Goal: Task Accomplishment & Management: Use online tool/utility

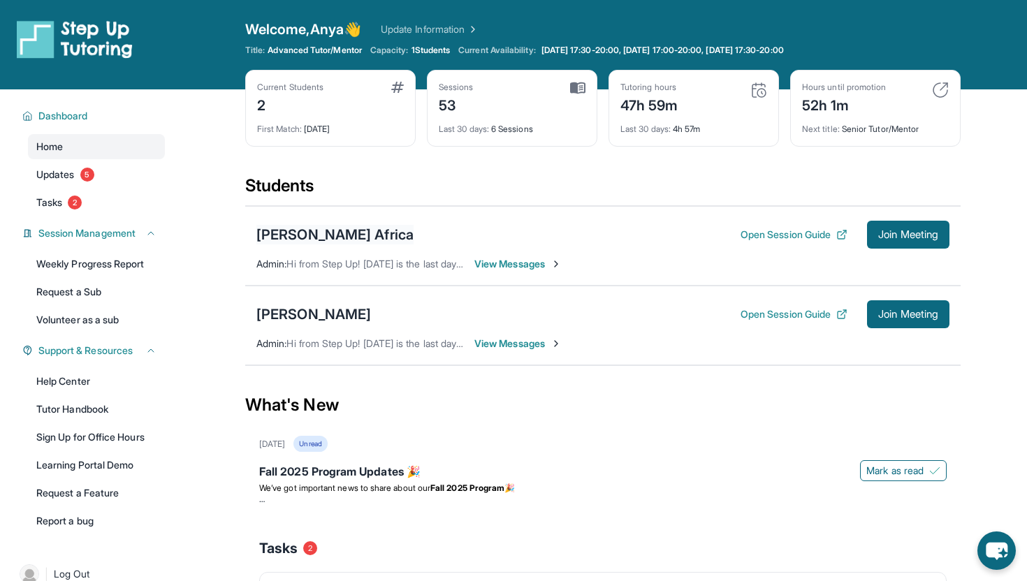
click at [303, 235] on div "[PERSON_NAME] Africa" at bounding box center [334, 235] width 157 height 20
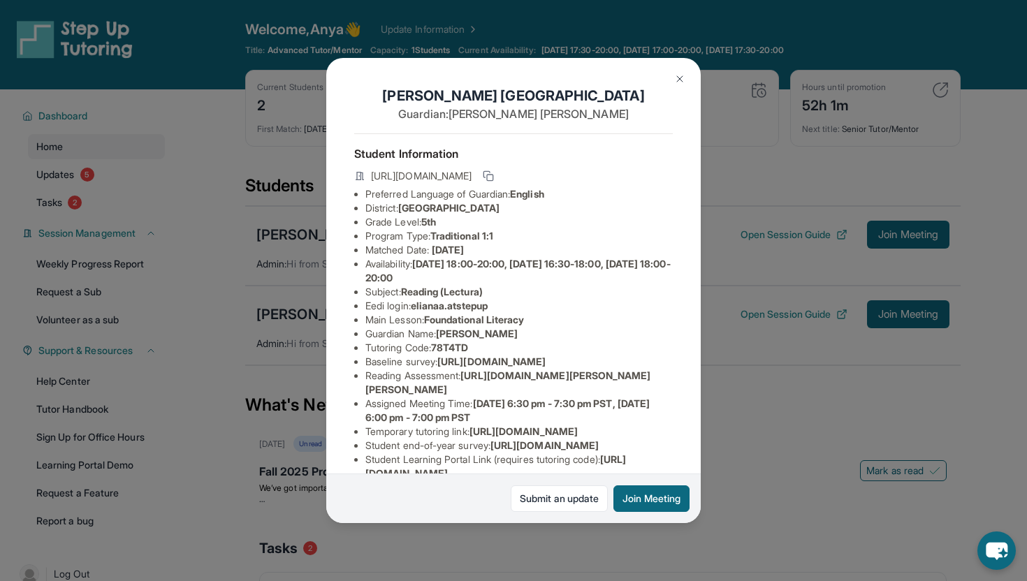
click at [681, 78] on img at bounding box center [679, 78] width 11 height 11
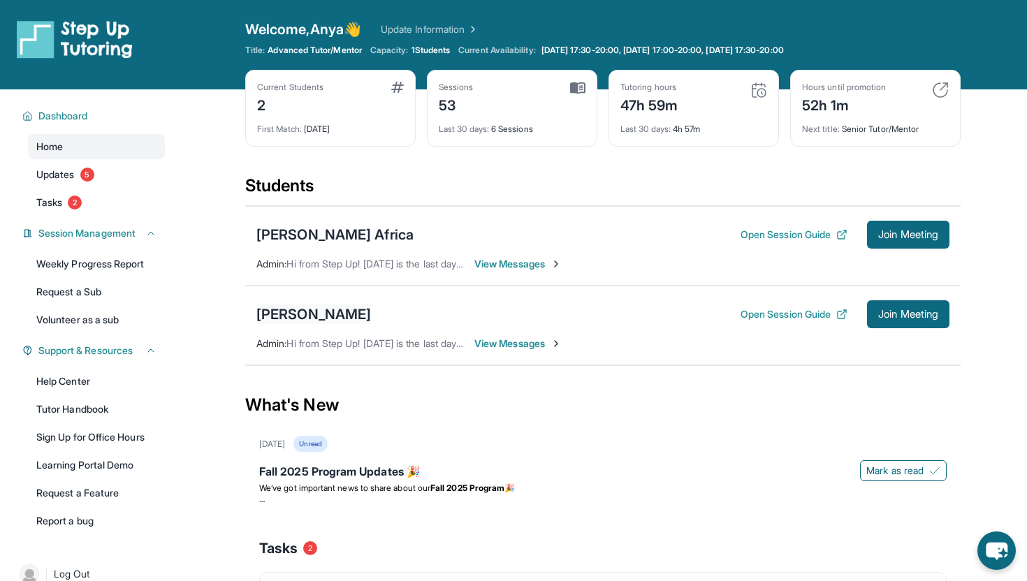
click at [340, 317] on div "[PERSON_NAME]" at bounding box center [313, 315] width 115 height 20
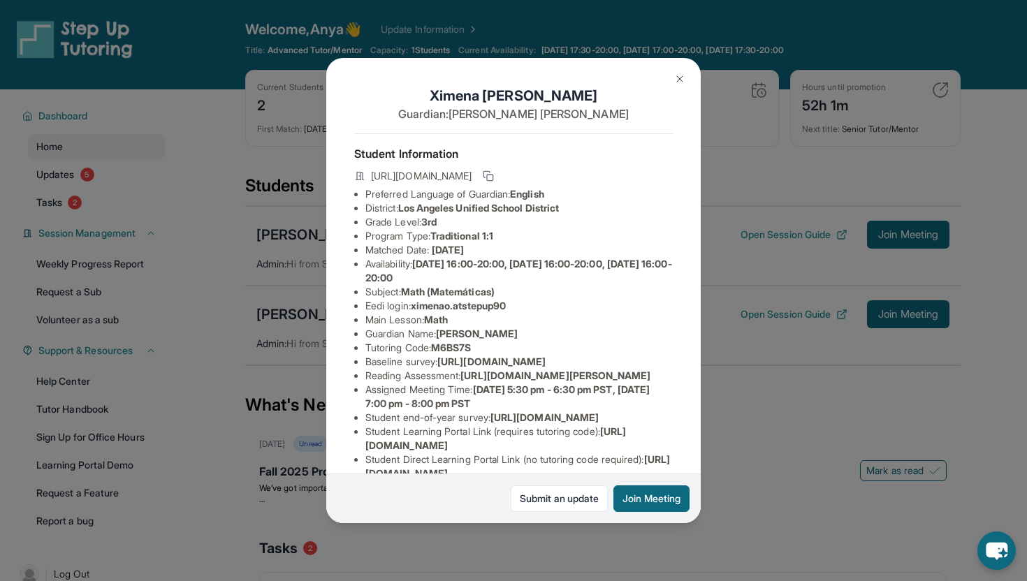
click at [684, 75] on img at bounding box center [679, 78] width 11 height 11
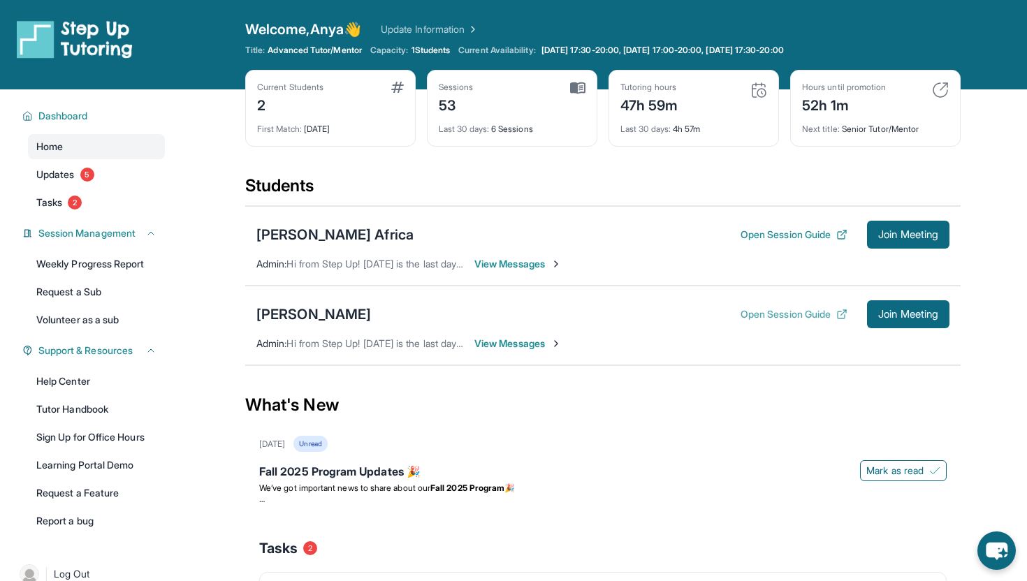
click at [814, 314] on button "Open Session Guide" at bounding box center [794, 314] width 107 height 14
click at [314, 233] on div "[PERSON_NAME] Africa" at bounding box center [334, 235] width 157 height 20
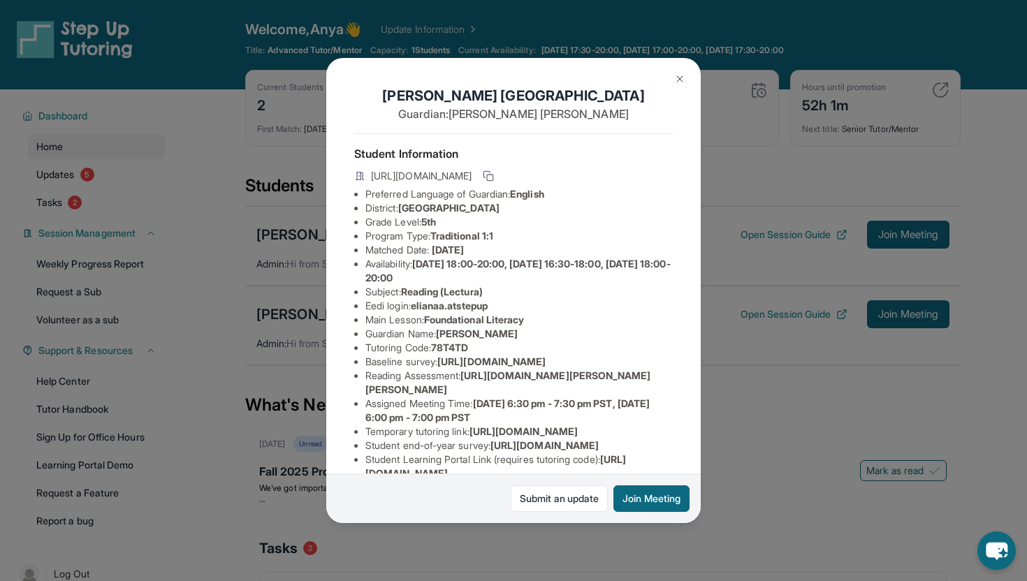
click at [675, 83] on img at bounding box center [679, 78] width 11 height 11
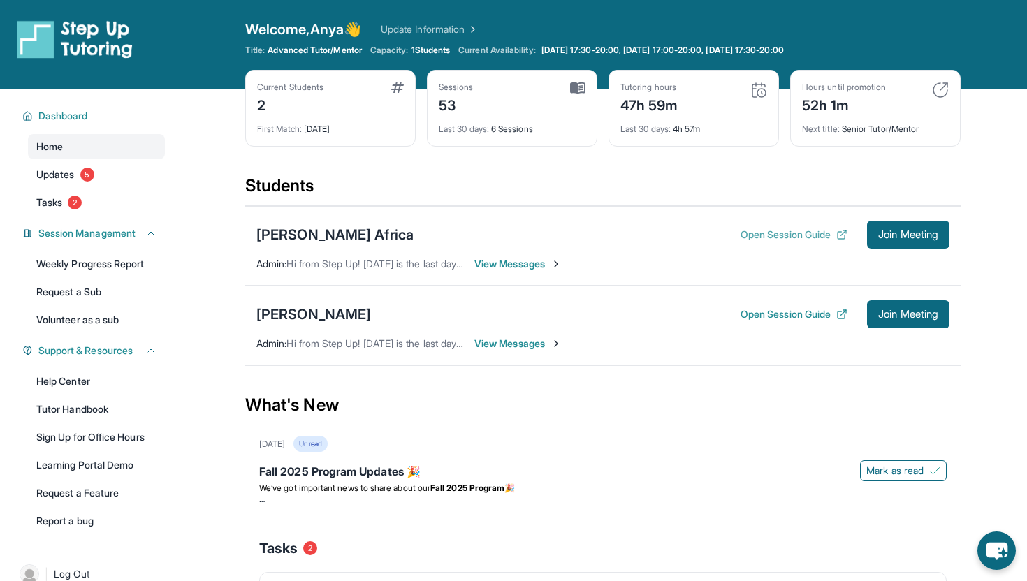
click at [756, 234] on button "Open Session Guide" at bounding box center [794, 235] width 107 height 14
click at [315, 231] on div "[PERSON_NAME] Africa" at bounding box center [334, 235] width 157 height 20
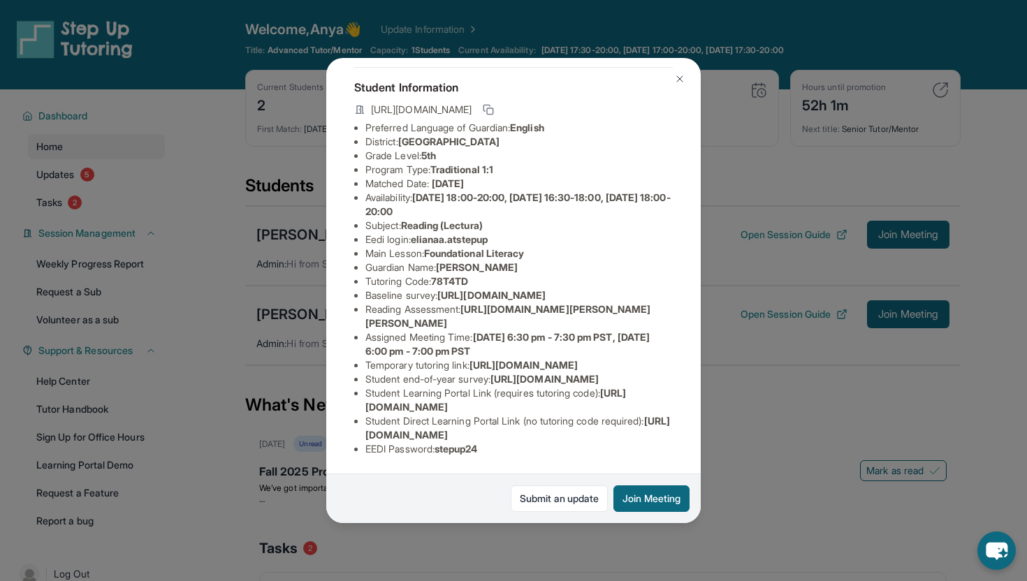
scroll to position [112, 0]
click at [675, 78] on img at bounding box center [679, 78] width 11 height 11
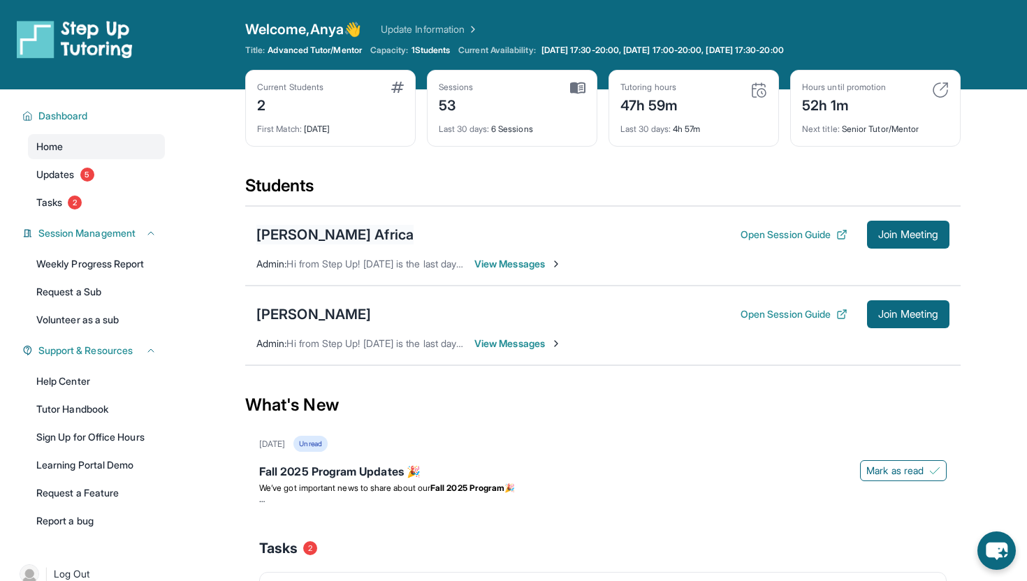
click at [298, 234] on div "[PERSON_NAME] Africa" at bounding box center [334, 235] width 157 height 20
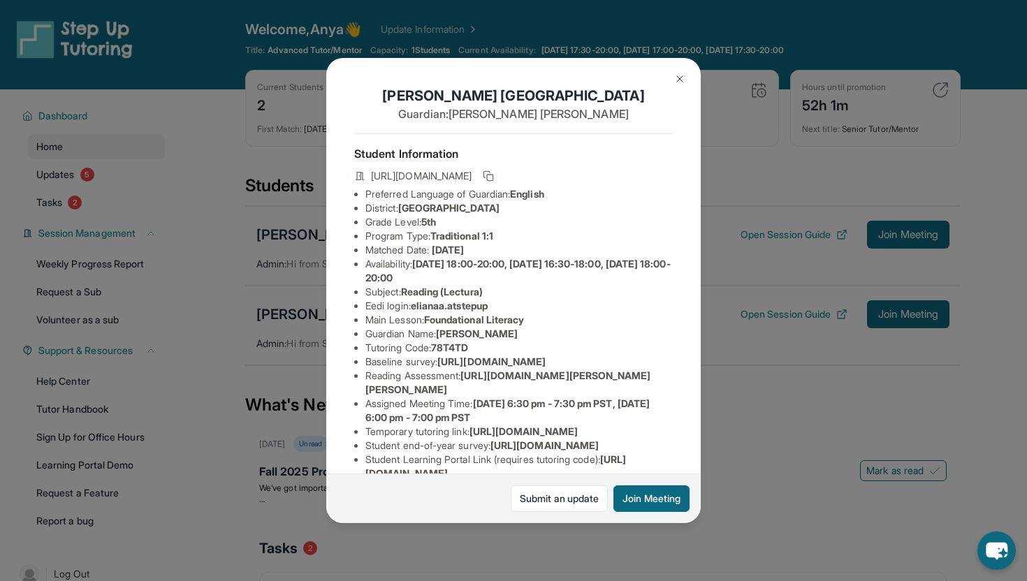
click at [472, 174] on span "[URL][DOMAIN_NAME]" at bounding box center [421, 176] width 101 height 14
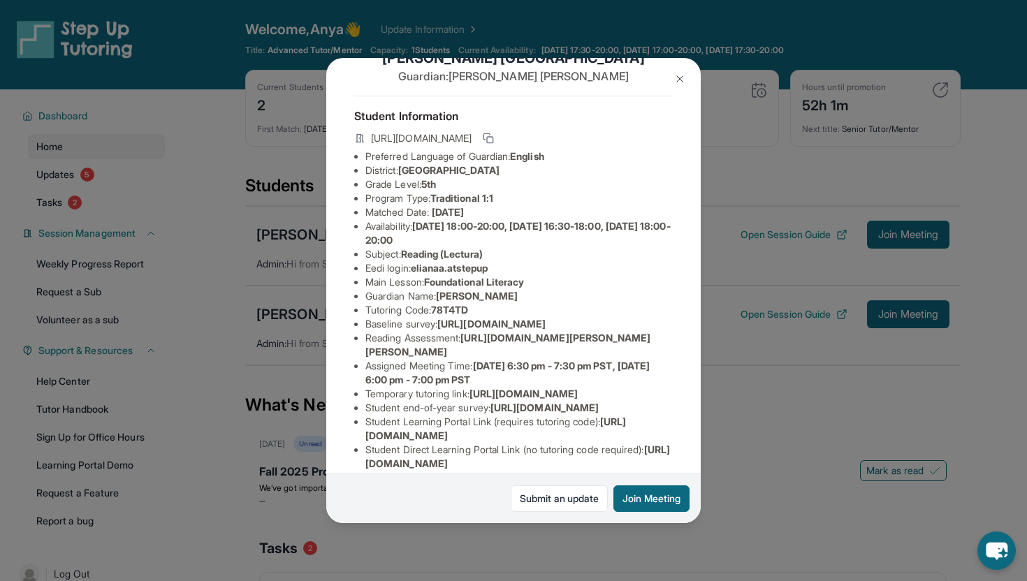
click at [500, 330] on span "[URL][DOMAIN_NAME]" at bounding box center [491, 324] width 108 height 12
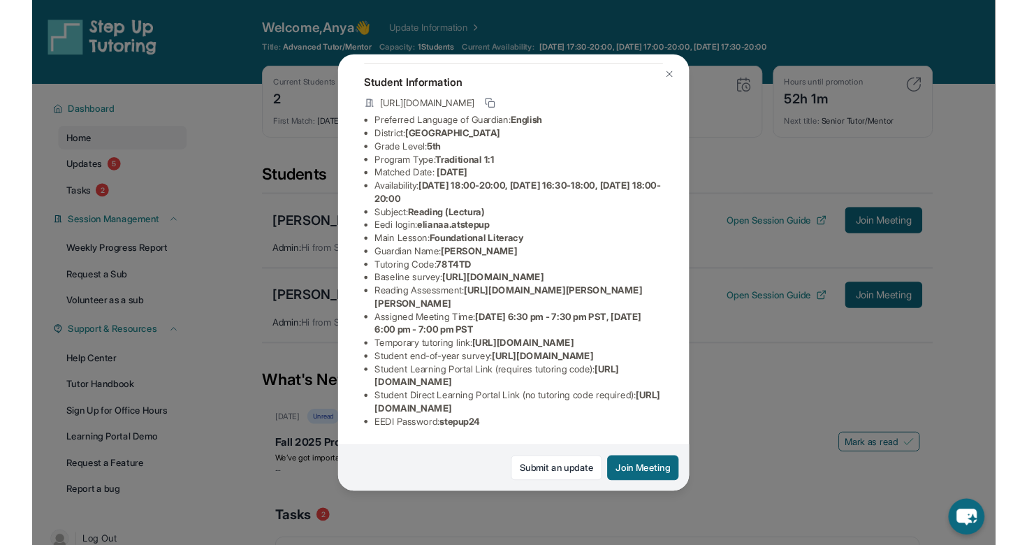
scroll to position [0, 0]
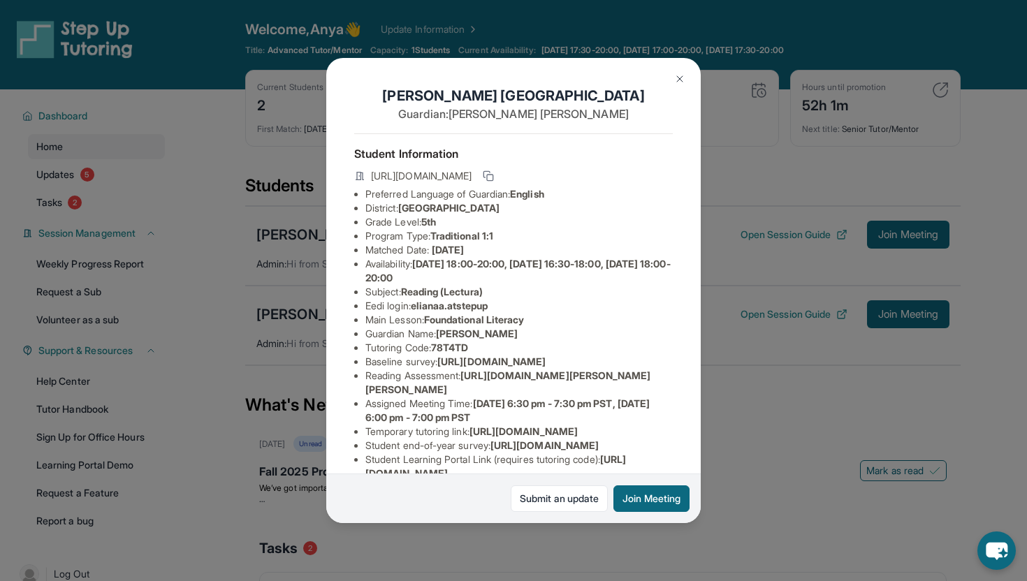
click at [772, 422] on div "[PERSON_NAME] Africa Guardian: [PERSON_NAME] Student Information [URL][DOMAIN_N…" at bounding box center [513, 290] width 1027 height 581
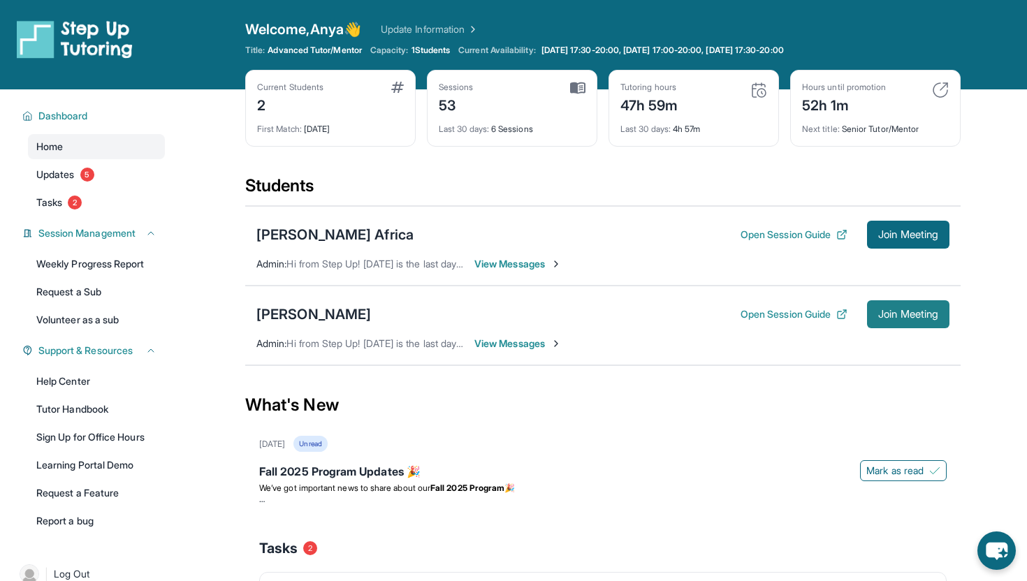
click at [878, 319] on span "Join Meeting" at bounding box center [908, 314] width 60 height 8
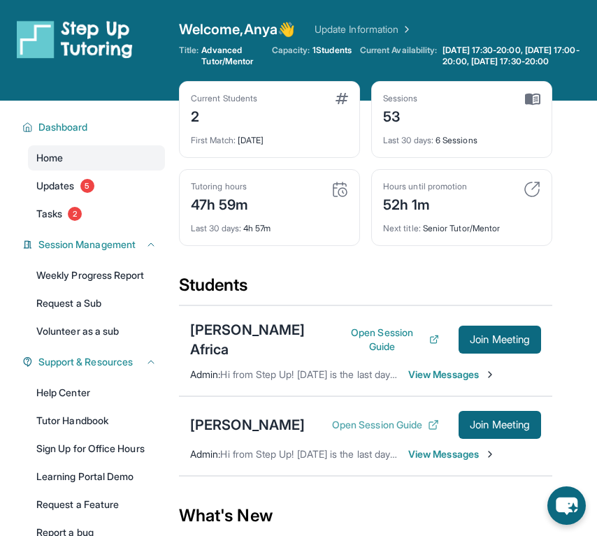
click at [364, 418] on button "Open Session Guide" at bounding box center [385, 425] width 107 height 14
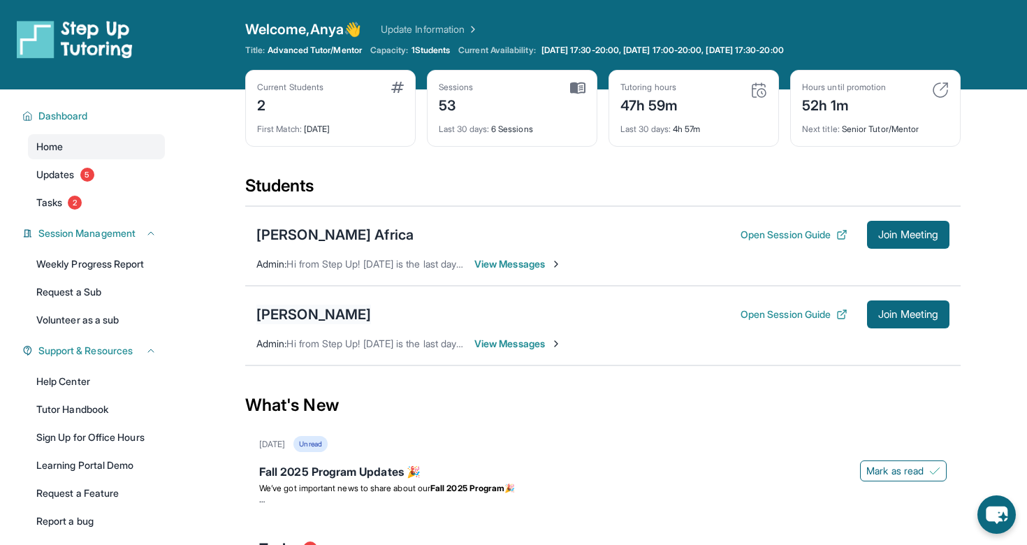
click at [312, 312] on div "[PERSON_NAME]" at bounding box center [313, 315] width 115 height 20
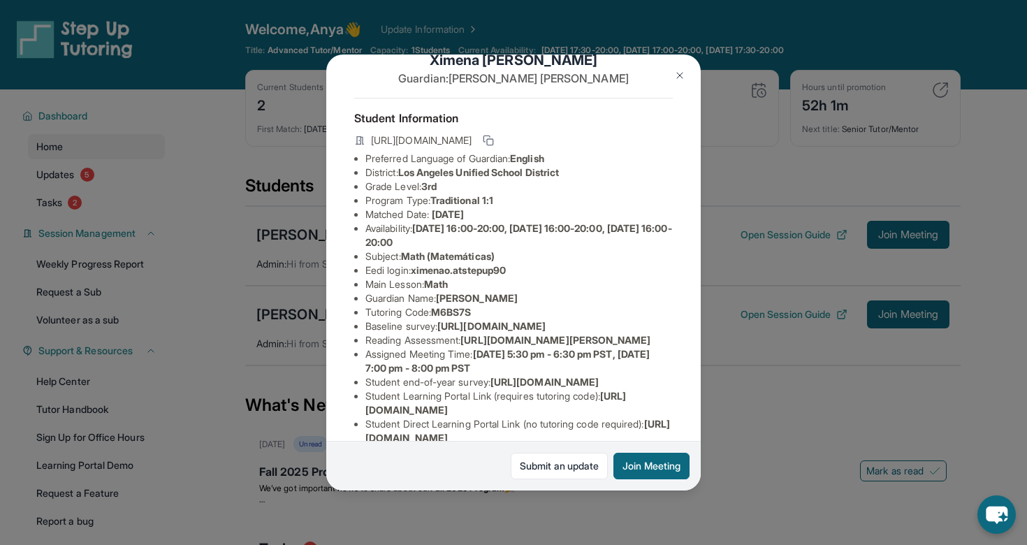
scroll to position [34, 0]
drag, startPoint x: 418, startPoint y: 268, endPoint x: 523, endPoint y: 265, distance: 104.8
click at [523, 265] on li "Eedi login : ximenao.atstepup90" at bounding box center [518, 269] width 307 height 14
copy span "ximenao.atstepup90"
click at [711, 330] on div "[PERSON_NAME] Guardian: [PERSON_NAME] Student Information [URL][DOMAIN_NAME] Pr…" at bounding box center [513, 272] width 1027 height 545
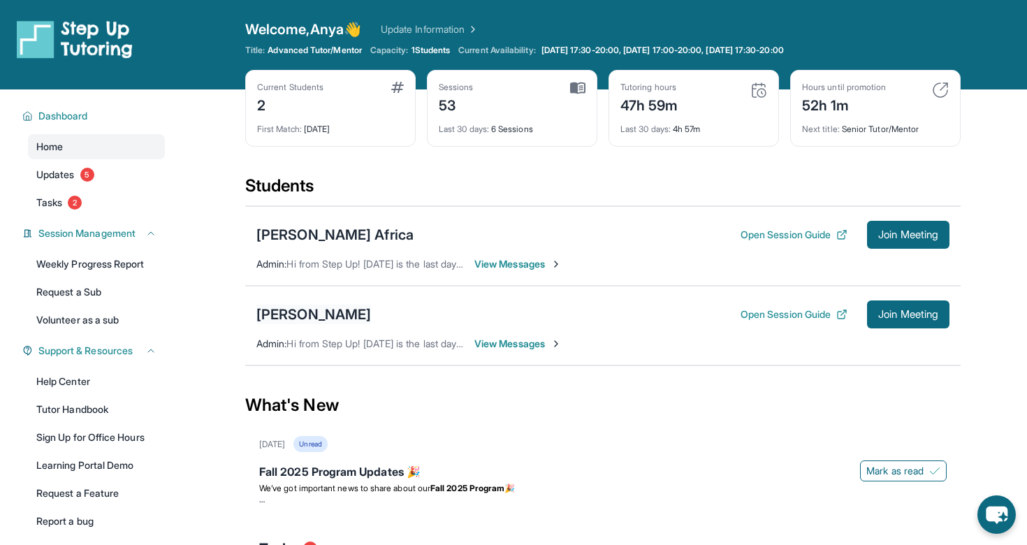
click at [321, 314] on div "[PERSON_NAME]" at bounding box center [313, 315] width 115 height 20
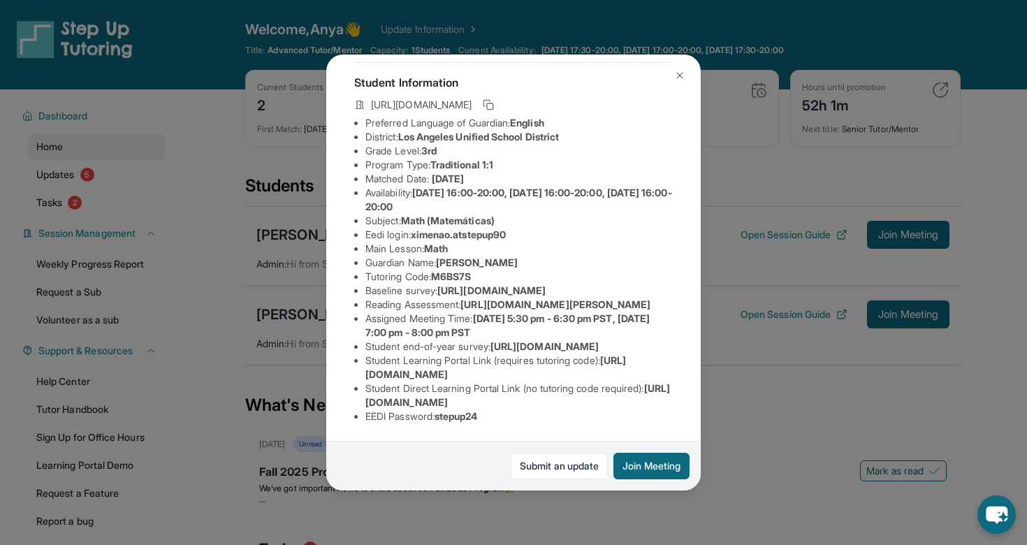
scroll to position [194, 0]
drag, startPoint x: 487, startPoint y: 416, endPoint x: 442, endPoint y: 419, distance: 44.8
click at [442, 419] on span "stepup24" at bounding box center [456, 416] width 43 height 12
copy span "stepup24"
click at [676, 76] on img at bounding box center [679, 75] width 11 height 11
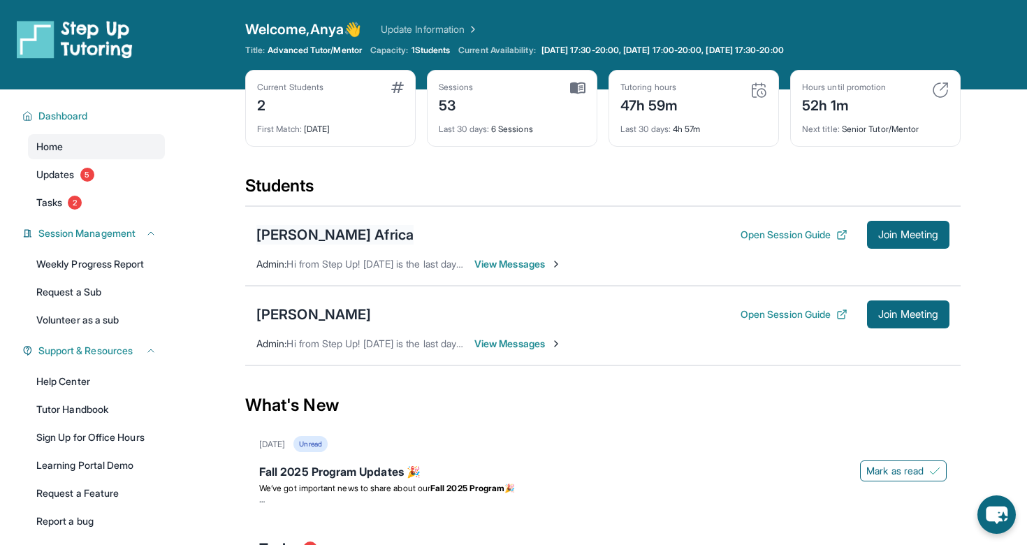
click at [301, 235] on div "[PERSON_NAME] Africa" at bounding box center [334, 235] width 157 height 20
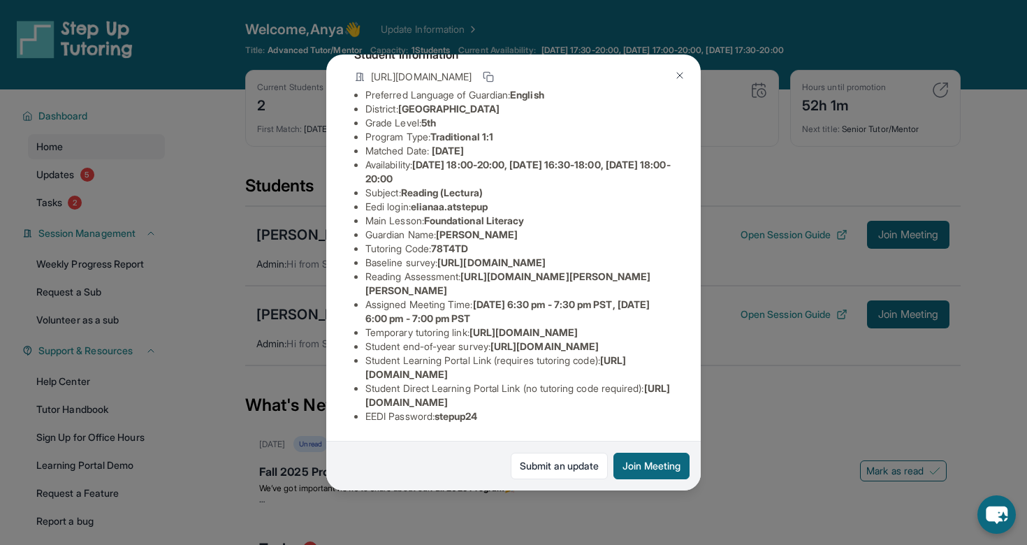
scroll to position [0, 0]
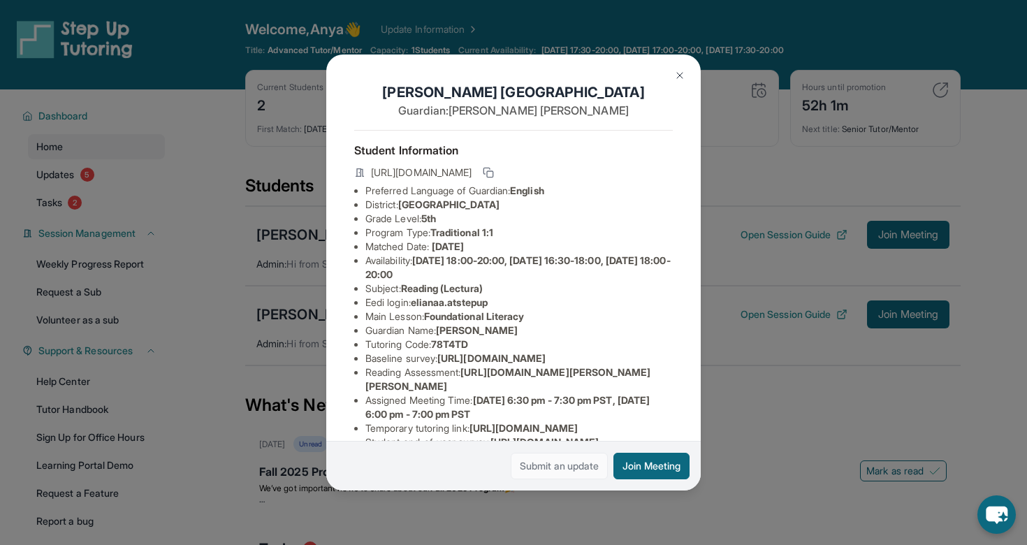
click at [536, 472] on link "Submit an update" at bounding box center [559, 466] width 97 height 27
click at [650, 464] on button "Join Meeting" at bounding box center [651, 466] width 76 height 27
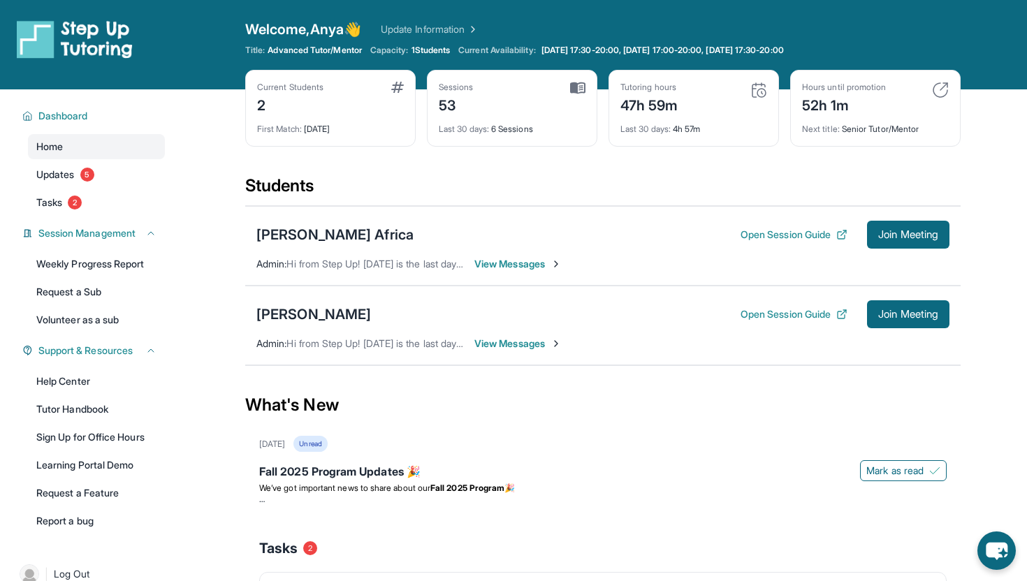
click at [519, 344] on span "View Messages" at bounding box center [517, 344] width 87 height 14
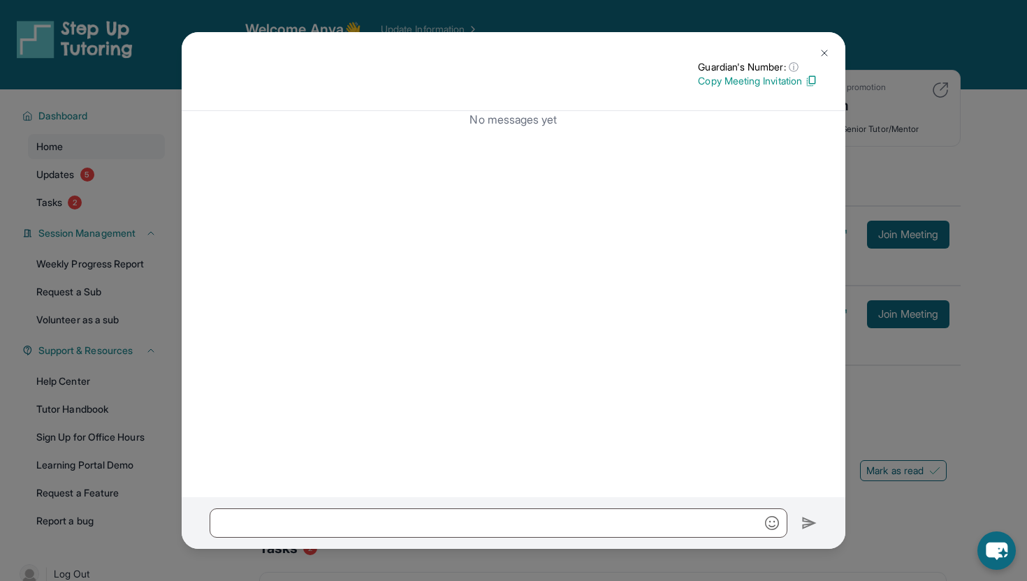
click at [824, 54] on img at bounding box center [824, 53] width 11 height 11
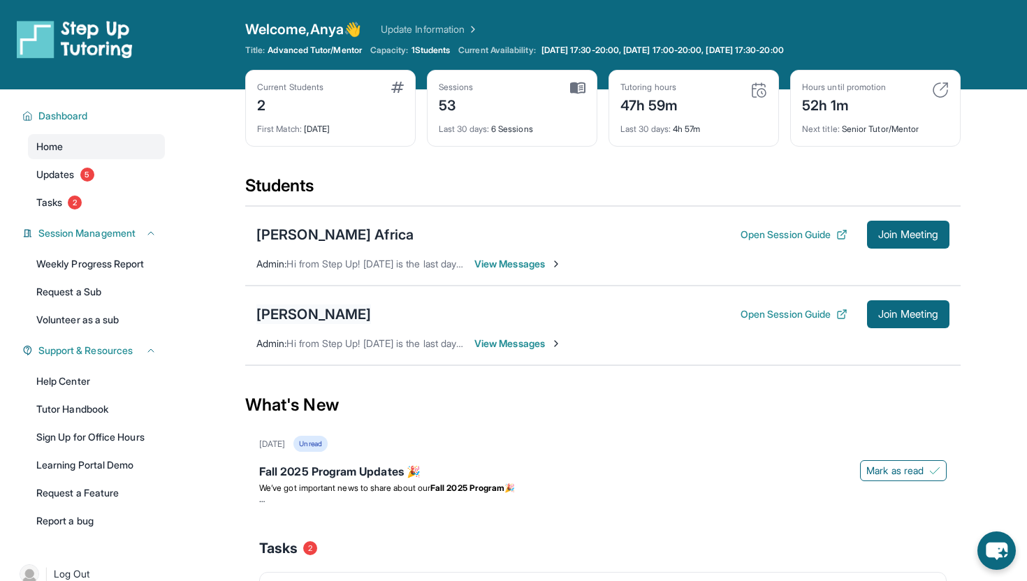
click at [356, 316] on div "[PERSON_NAME]" at bounding box center [313, 315] width 115 height 20
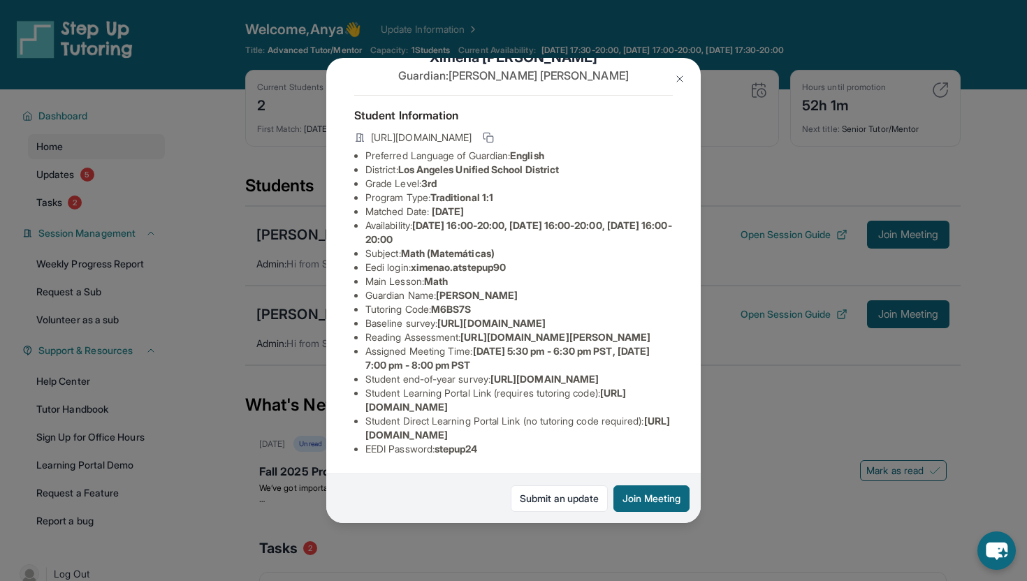
scroll to position [55, 0]
drag, startPoint x: 416, startPoint y: 251, endPoint x: 553, endPoint y: 247, distance: 136.3
click at [553, 261] on li "Eedi login : ximenao.atstepup90" at bounding box center [518, 268] width 307 height 14
copy span "ximenao.atstepup90"
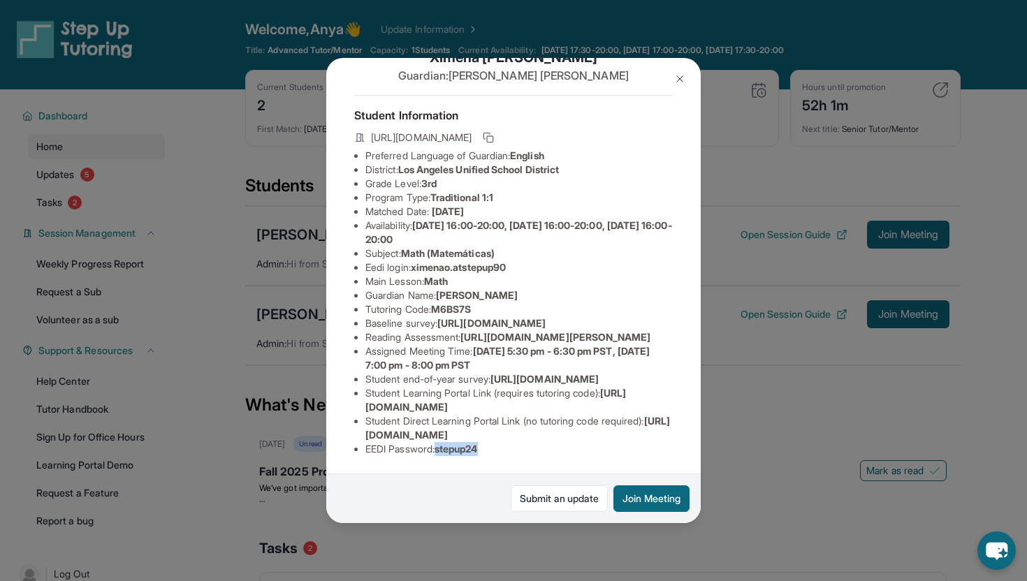
drag, startPoint x: 441, startPoint y: 447, endPoint x: 558, endPoint y: 444, distance: 116.7
click at [558, 444] on li "EEDI Password : stepup24" at bounding box center [518, 449] width 307 height 14
copy span "stepup24"
click at [493, 429] on span "[URL][DOMAIN_NAME]" at bounding box center [517, 428] width 305 height 26
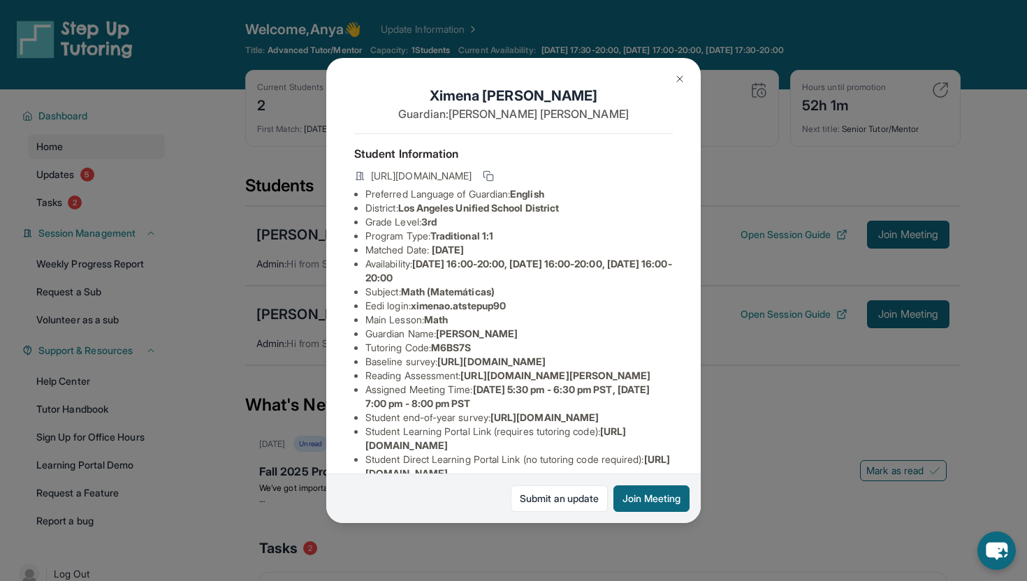
scroll to position [13, 0]
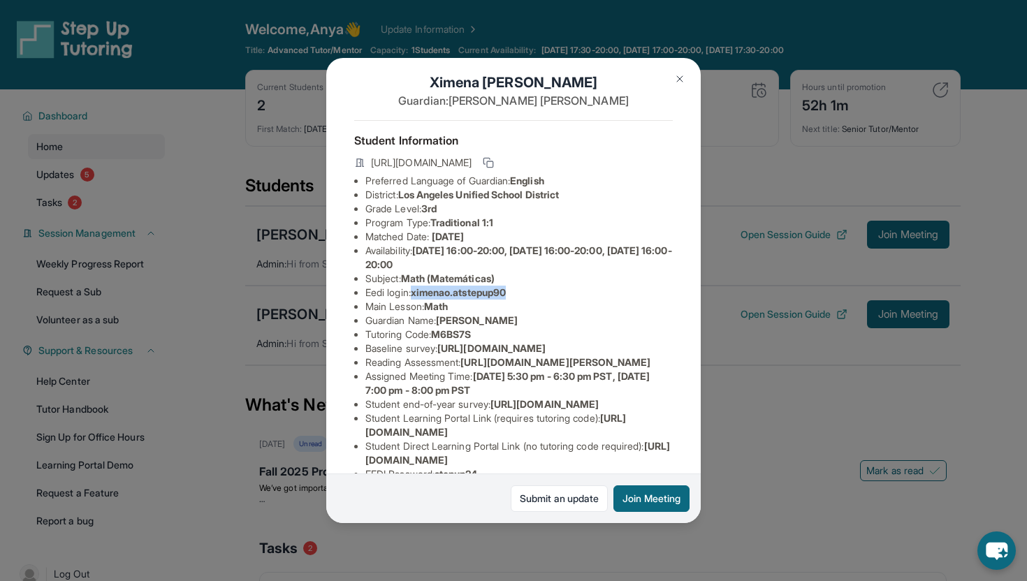
drag, startPoint x: 416, startPoint y: 291, endPoint x: 558, endPoint y: 289, distance: 141.1
click at [558, 289] on li "Eedi login : ximenao.atstepup90" at bounding box center [518, 293] width 307 height 14
copy span "ximenao.atstepup90"
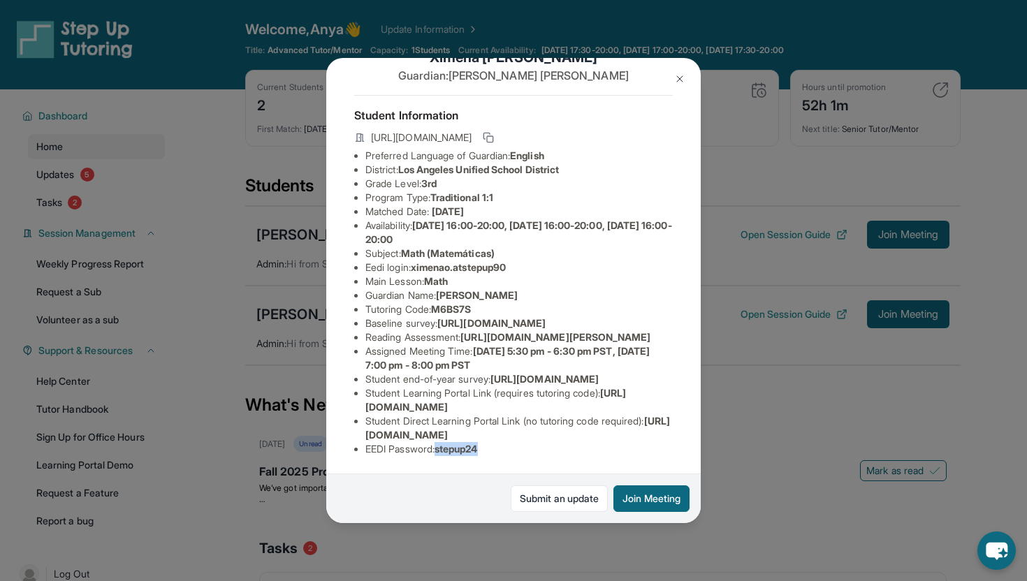
drag, startPoint x: 441, startPoint y: 446, endPoint x: 541, endPoint y: 458, distance: 101.3
click at [541, 458] on div "Student Information [URL][DOMAIN_NAME] Preferred Language of Guardian: English …" at bounding box center [513, 281] width 319 height 372
copy span "stepup24"
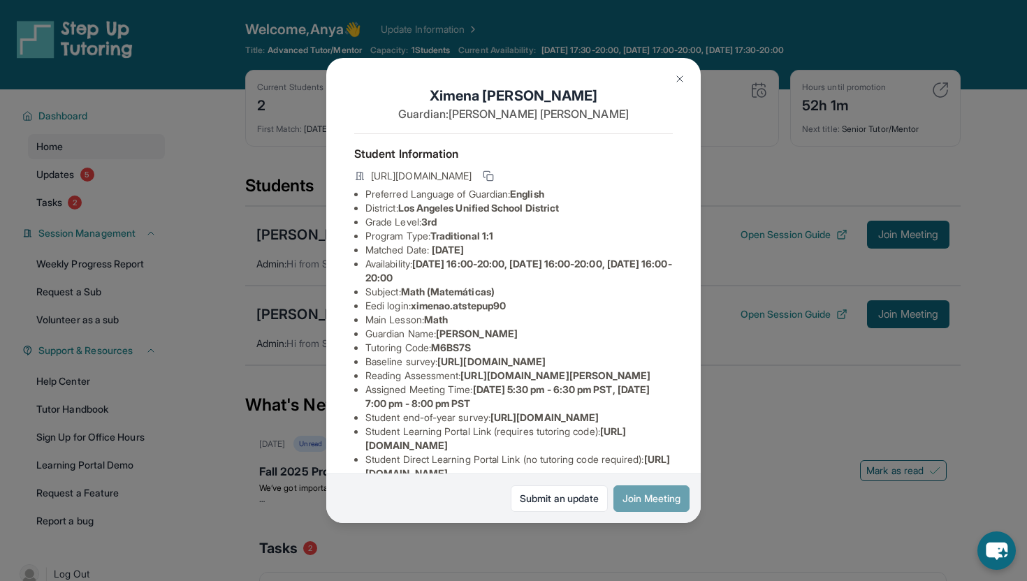
scroll to position [164, 0]
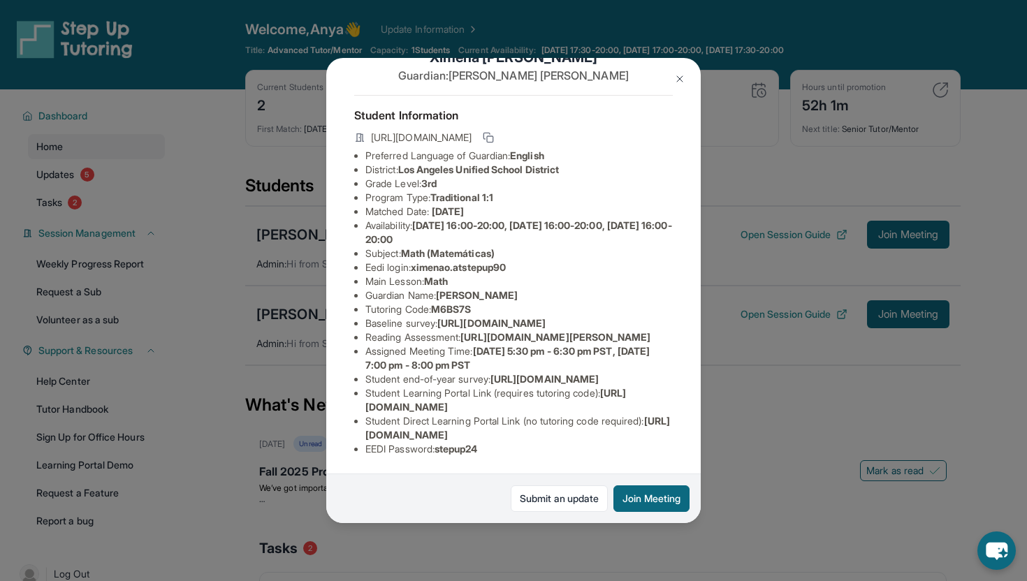
click at [755, 414] on div "Ximena Olivares Guardian: Griselda Mares Student Information https://student-po…" at bounding box center [513, 290] width 1027 height 581
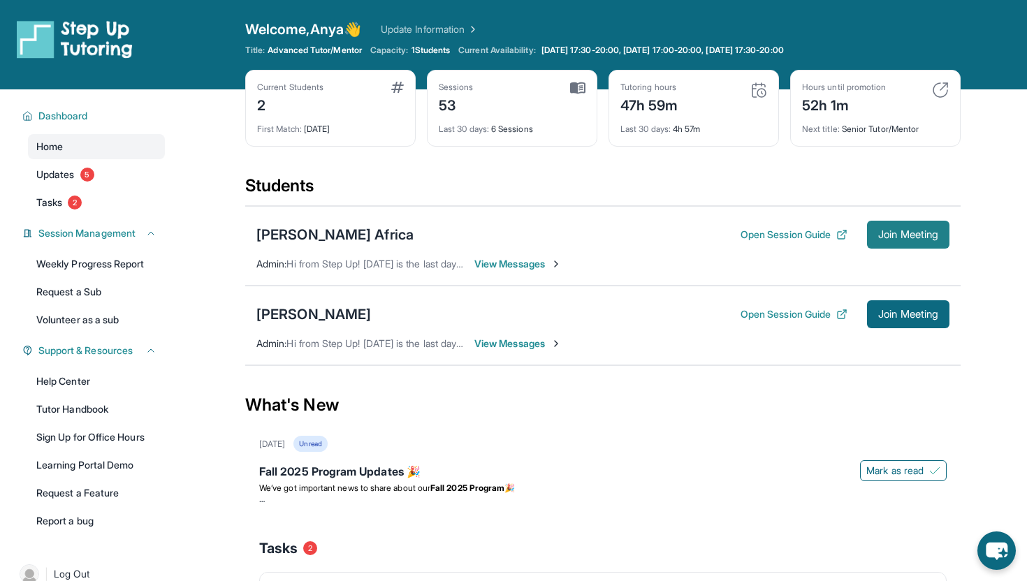
click at [924, 232] on span "Join Meeting" at bounding box center [908, 235] width 60 height 8
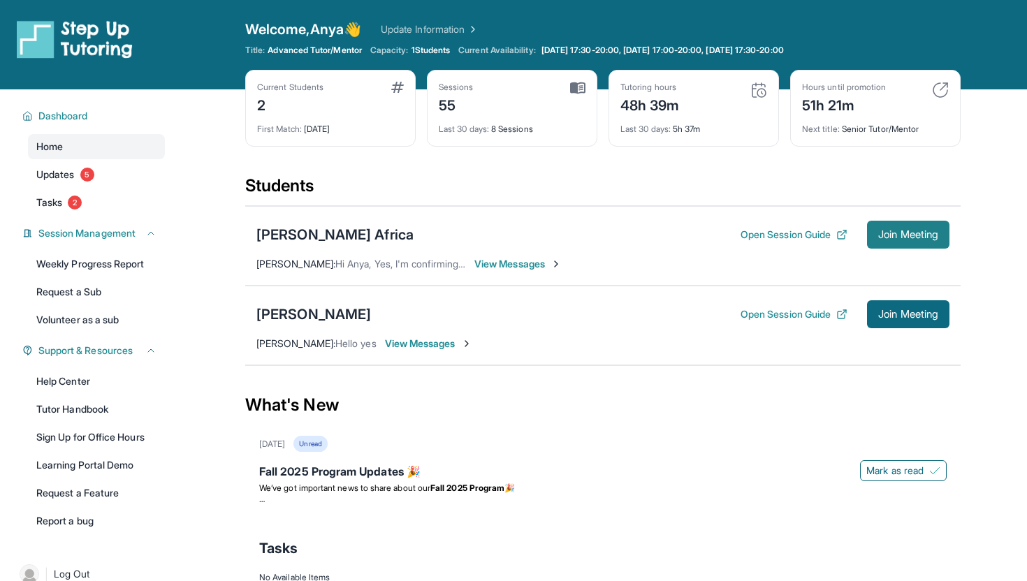
click at [910, 227] on button "Join Meeting" at bounding box center [908, 235] width 82 height 28
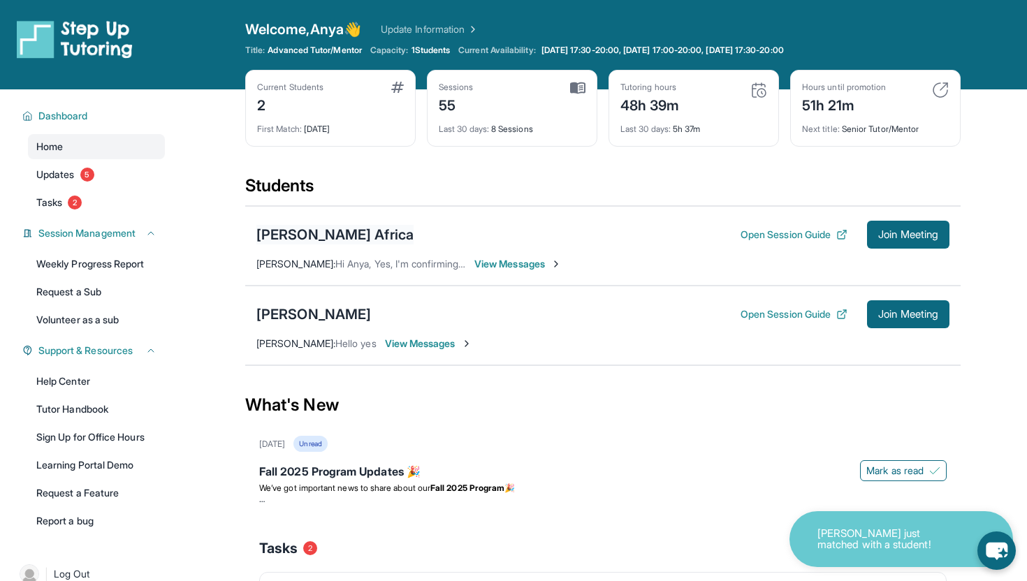
click at [330, 241] on div "[PERSON_NAME] Africa" at bounding box center [334, 235] width 157 height 20
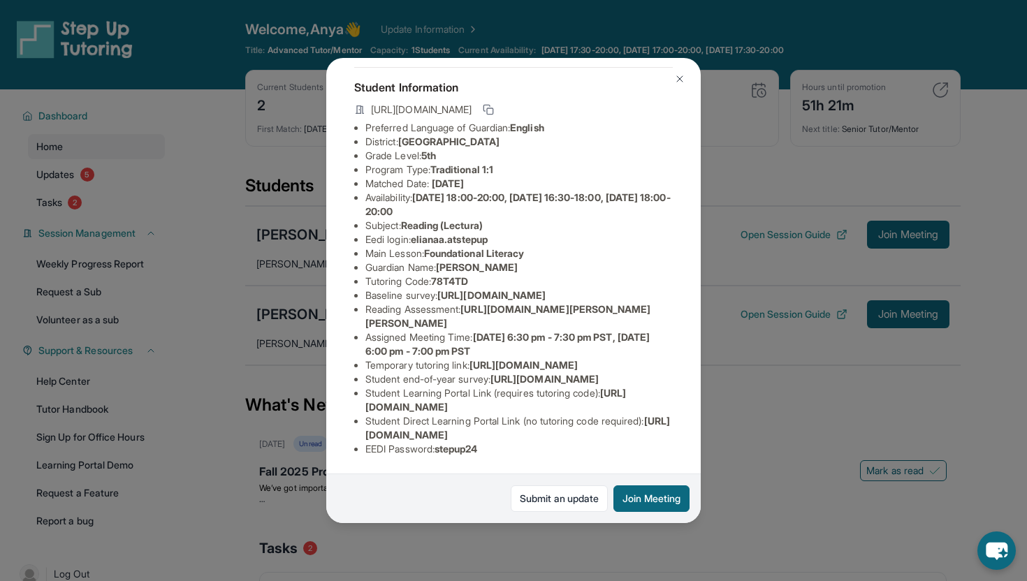
scroll to position [206, 1]
click at [759, 166] on div "[PERSON_NAME] Africa Guardian: [PERSON_NAME] Student Information [URL][DOMAIN_N…" at bounding box center [513, 290] width 1027 height 581
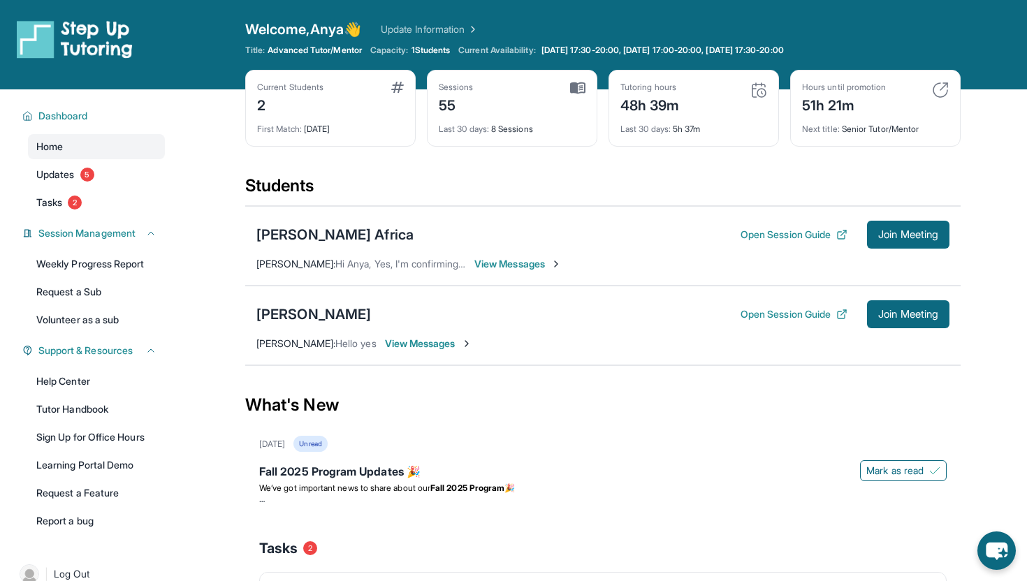
click at [584, 248] on div "Eliana Africa Open Session Guide Join Meeting" at bounding box center [602, 235] width 693 height 28
click at [794, 231] on button "Open Session Guide" at bounding box center [794, 235] width 107 height 14
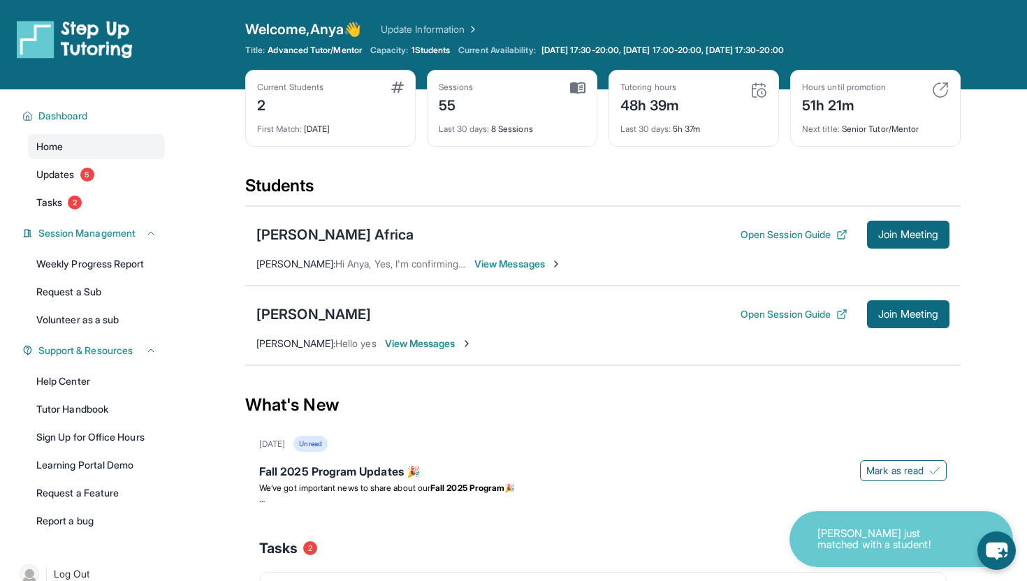
click at [376, 265] on span "Hi Anya, Yes, I'm confirming today at 6pm. Thank you so much." at bounding box center [477, 264] width 284 height 12
click at [374, 221] on div "Eliana Africa Open Session Guide Join Meeting" at bounding box center [602, 235] width 693 height 28
click at [368, 230] on div "Eliana Africa Open Session Guide Join Meeting" at bounding box center [602, 235] width 693 height 28
click at [315, 238] on div "[PERSON_NAME] Africa" at bounding box center [334, 235] width 157 height 20
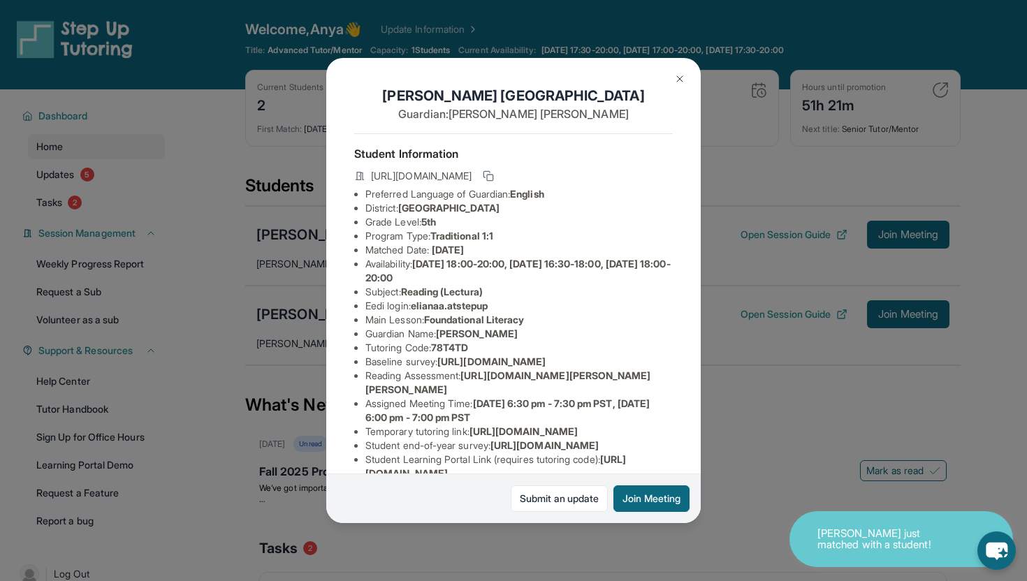
scroll to position [206, 0]
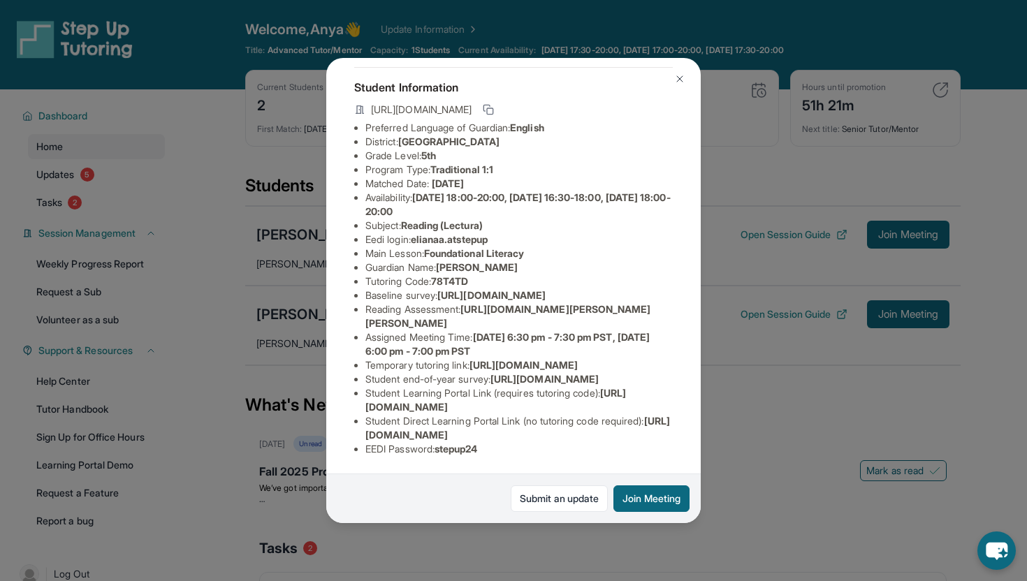
click at [757, 441] on div "[PERSON_NAME] Africa Guardian: [PERSON_NAME] Student Information [URL][DOMAIN_N…" at bounding box center [513, 290] width 1027 height 581
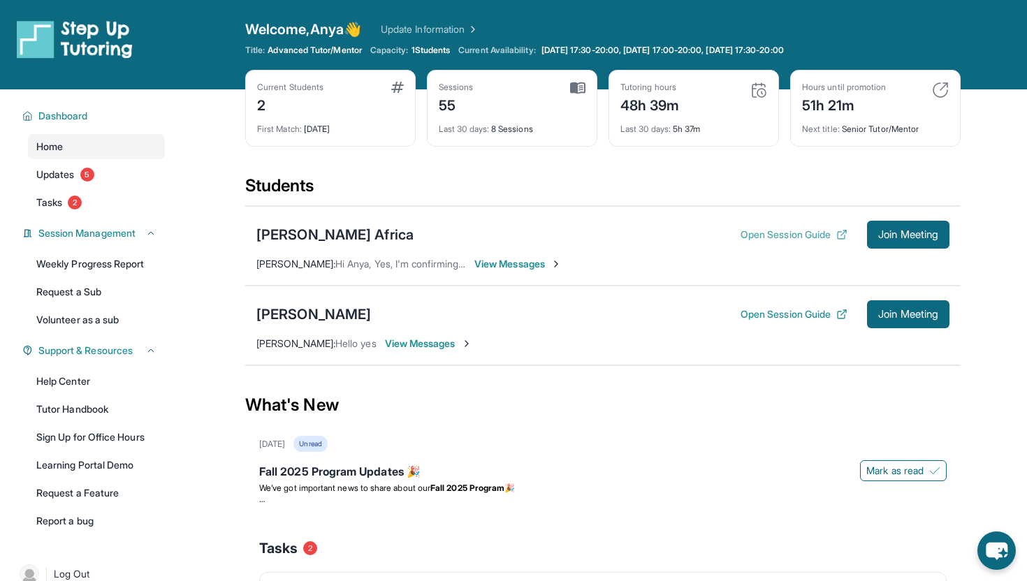
click at [759, 235] on button "Open Session Guide" at bounding box center [794, 235] width 107 height 14
